Goal: Find specific page/section

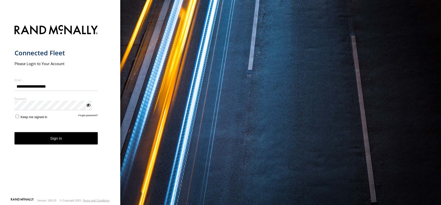
type input "**********"
click at [53, 138] on button "Sign in" at bounding box center [57, 138] width 84 height 12
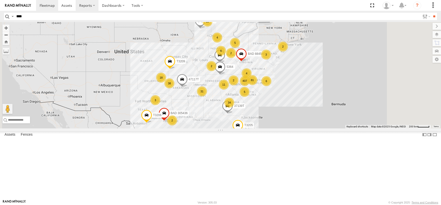
type input "****"
click at [432, 13] on input "**" at bounding box center [435, 16] width 6 height 7
